Goal: Information Seeking & Learning: Learn about a topic

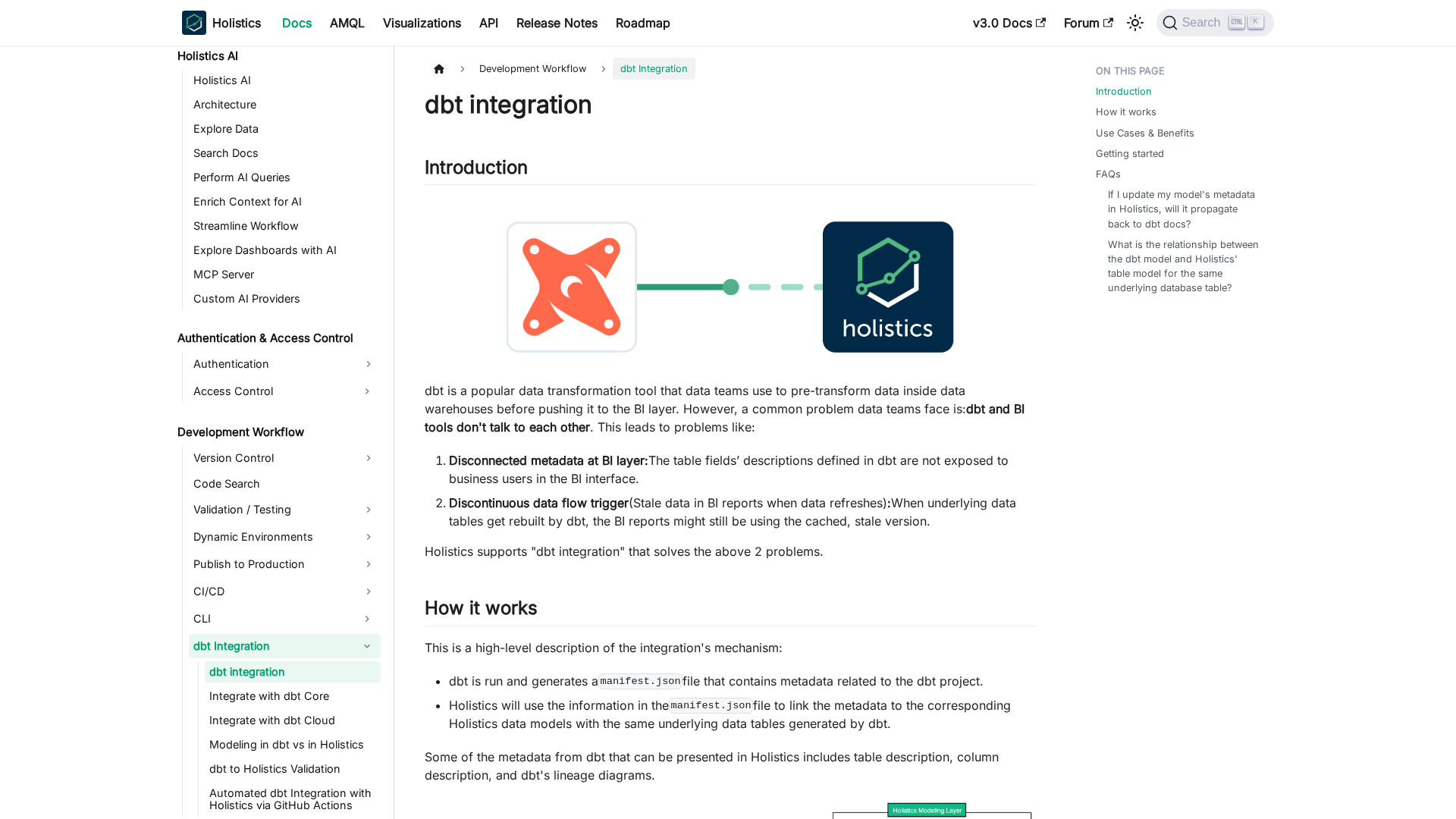
scroll to position [801, 0]
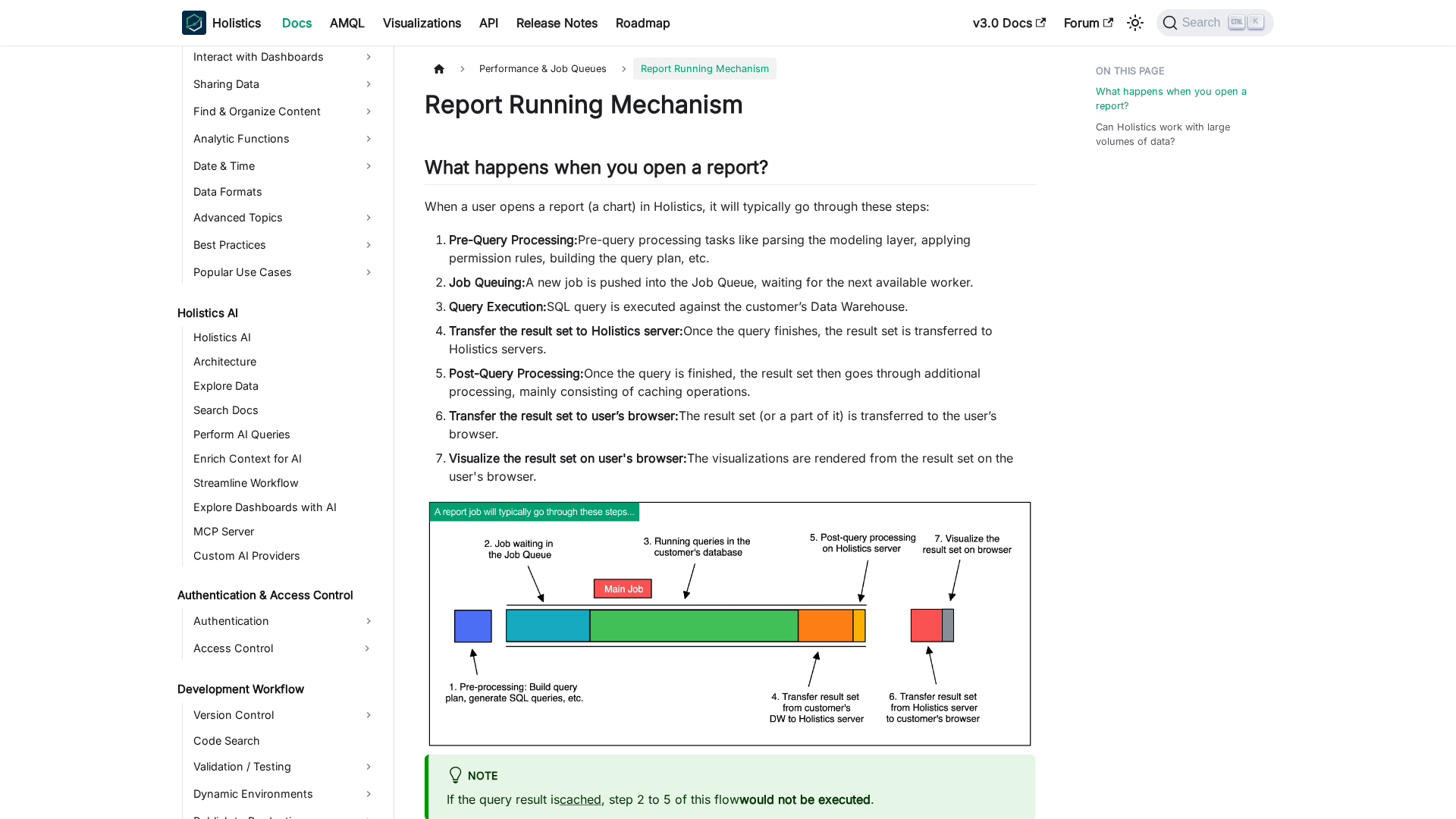
scroll to position [867, 0]
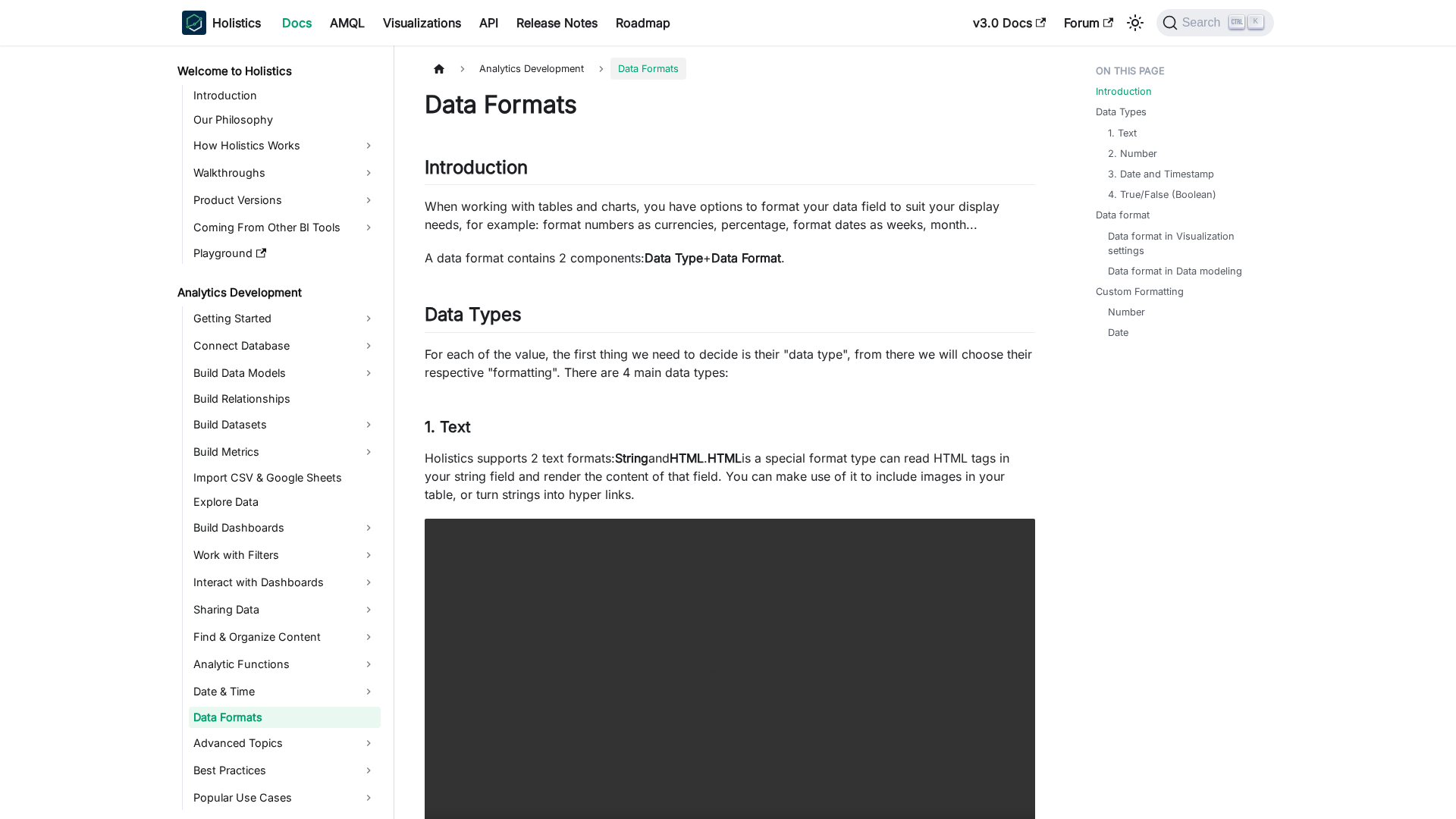
scroll to position [64, 0]
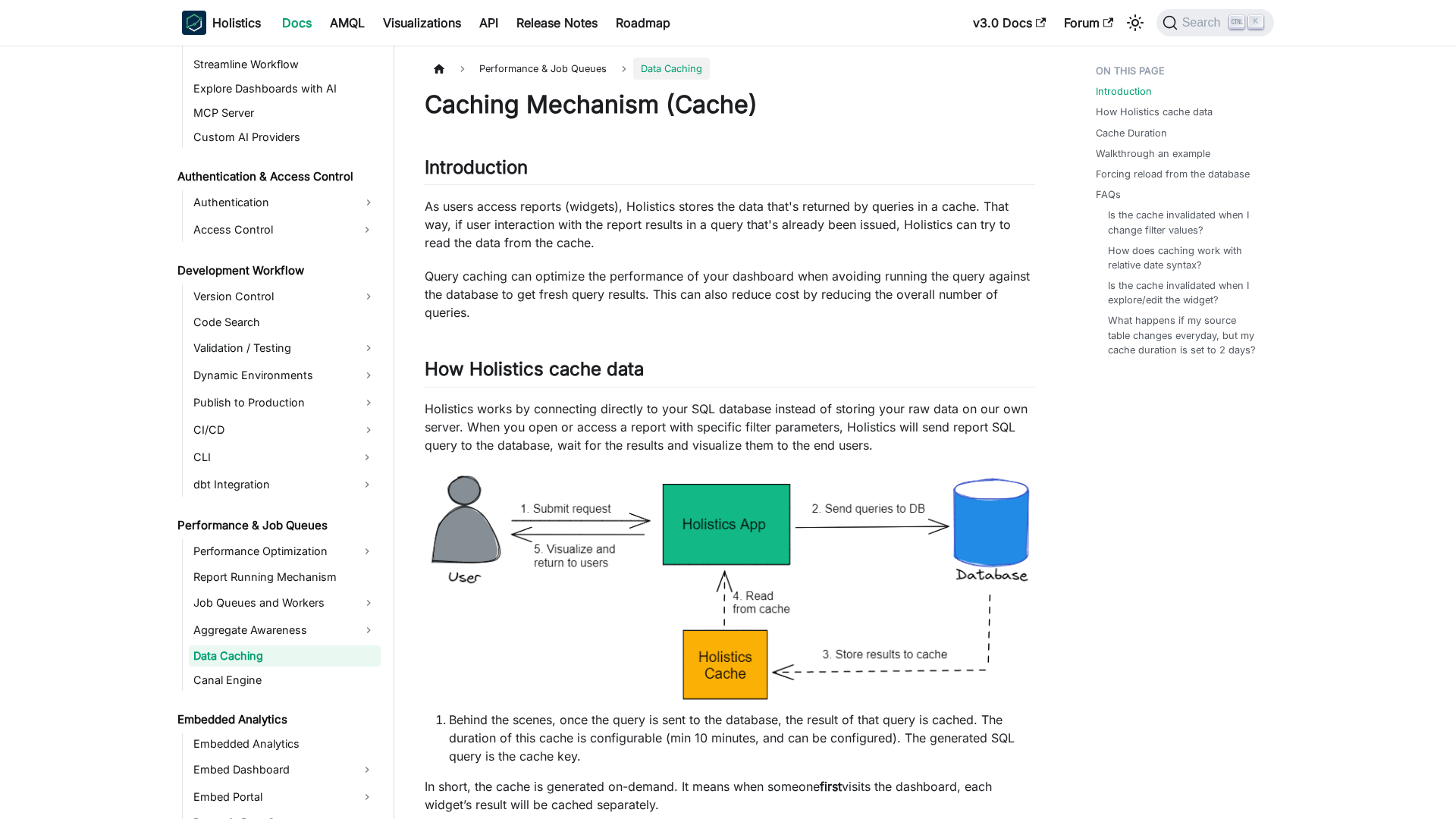
scroll to position [946, 0]
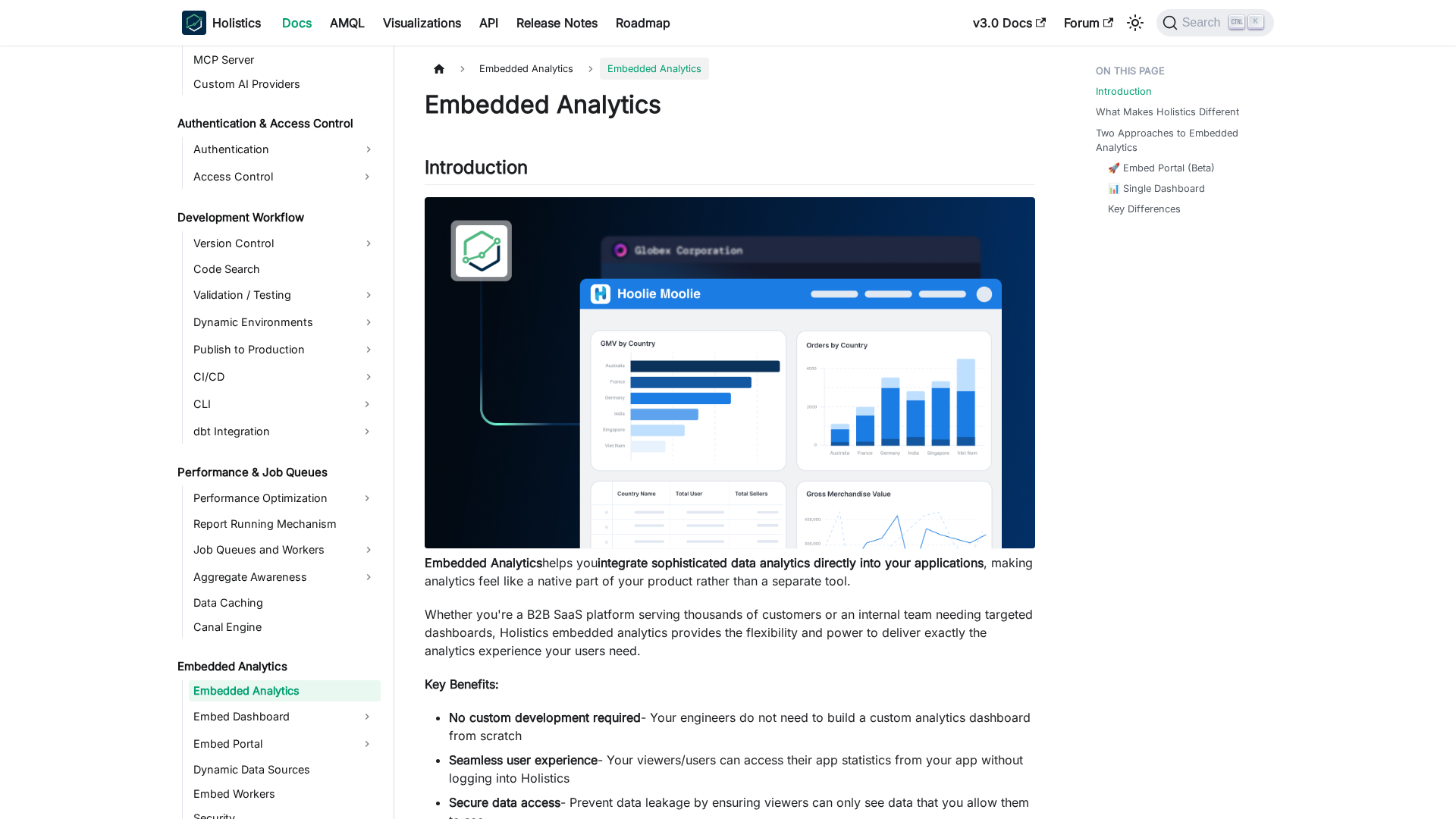
scroll to position [1034, 0]
